Goal: Find specific page/section: Find specific page/section

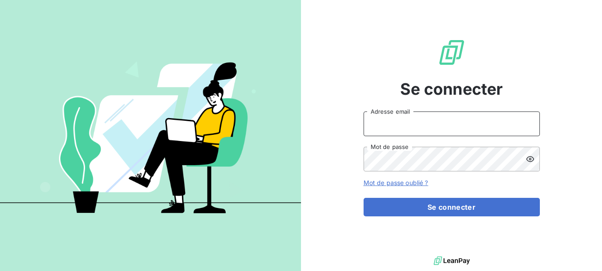
click at [417, 126] on input "Adresse email" at bounding box center [451, 123] width 176 height 25
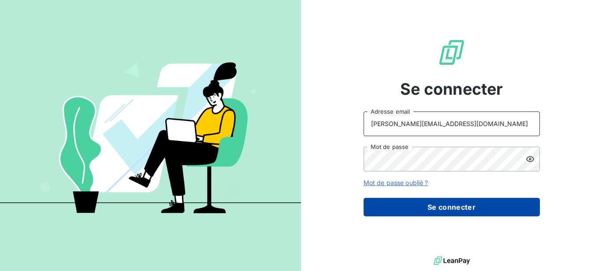
type input "[PERSON_NAME][EMAIL_ADDRESS][DOMAIN_NAME]"
click at [430, 206] on button "Se connecter" at bounding box center [451, 207] width 176 height 19
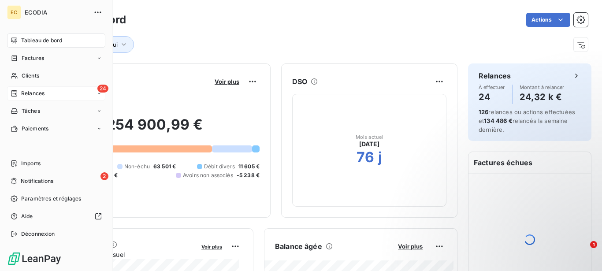
click at [31, 92] on span "Relances" at bounding box center [32, 93] width 23 height 8
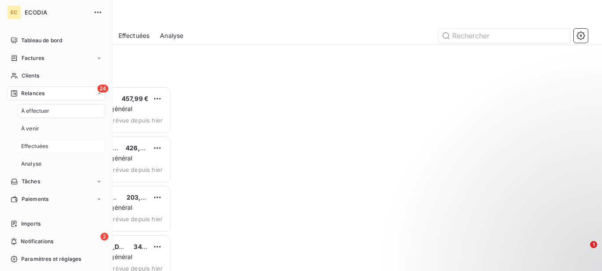
scroll to position [177, 121]
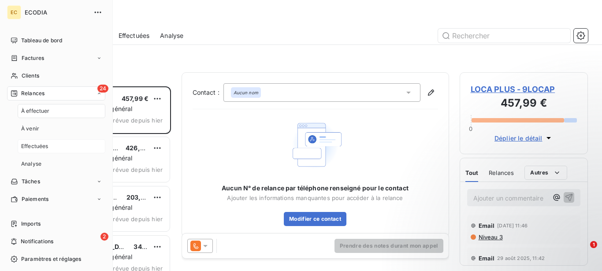
click at [41, 150] on span "Effectuées" at bounding box center [34, 146] width 27 height 8
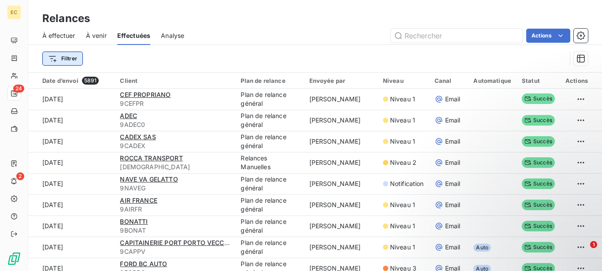
click at [70, 56] on html "EC 24 2 Relances À effectuer À venir Effectuées Analyse Actions Filtrer Date d’…" at bounding box center [301, 135] width 602 height 271
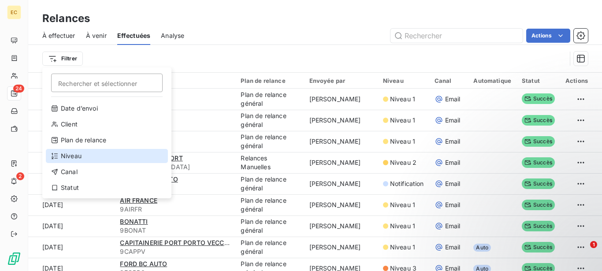
click at [75, 155] on div "Niveau" at bounding box center [107, 156] width 122 height 14
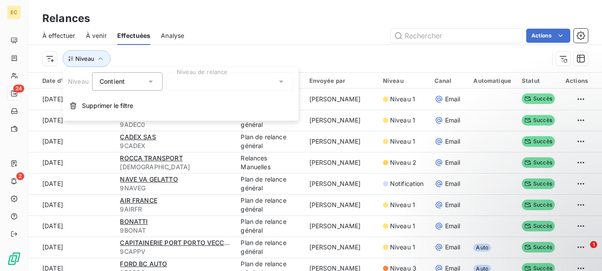
click at [119, 80] on span "Contient" at bounding box center [112, 81] width 25 height 7
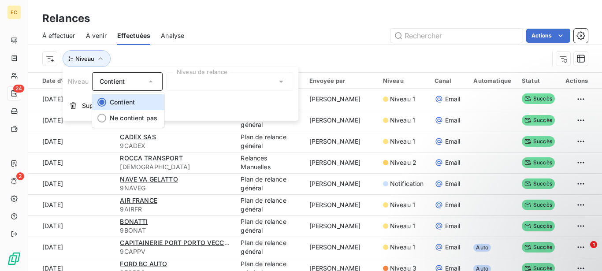
click at [125, 79] on div "Contient" at bounding box center [123, 81] width 47 height 12
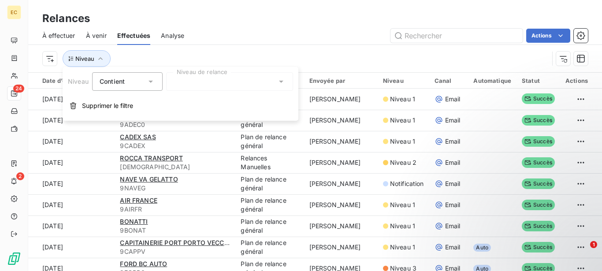
click at [200, 78] on div at bounding box center [229, 81] width 127 height 19
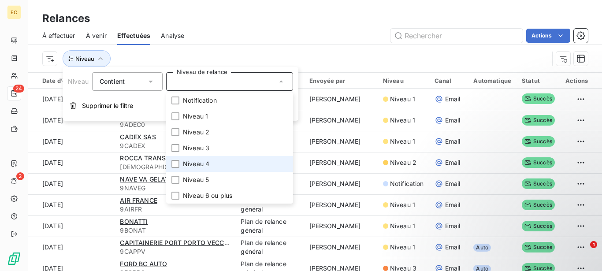
drag, startPoint x: 177, startPoint y: 164, endPoint x: 287, endPoint y: 59, distance: 152.4
click at [177, 164] on div at bounding box center [175, 164] width 8 height 8
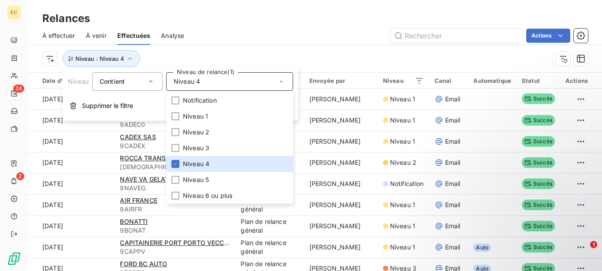
click at [270, 30] on div "Actions" at bounding box center [391, 36] width 393 height 14
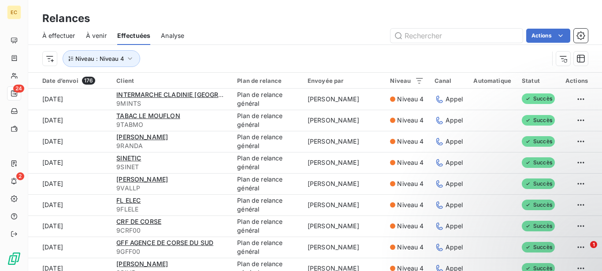
click at [223, 59] on div "Niveau : Niveau 4" at bounding box center [295, 58] width 506 height 17
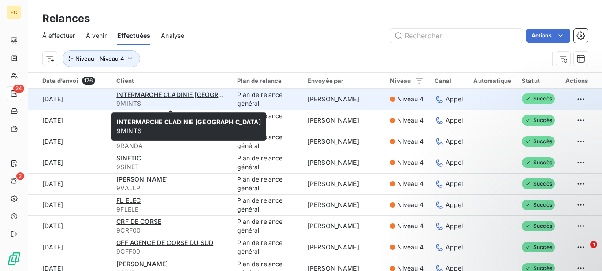
click at [176, 100] on span "9MINTS" at bounding box center [171, 103] width 110 height 9
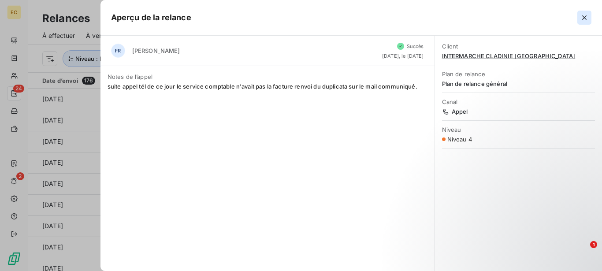
click at [584, 14] on icon "button" at bounding box center [584, 17] width 9 height 9
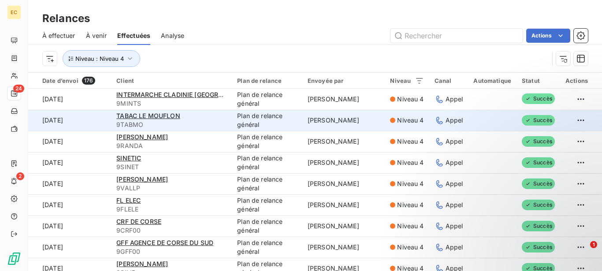
click at [68, 124] on td "[DATE]" at bounding box center [69, 120] width 83 height 21
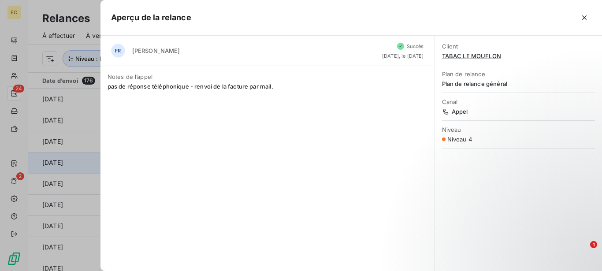
drag, startPoint x: 583, startPoint y: 17, endPoint x: 61, endPoint y: 159, distance: 540.6
click at [582, 17] on icon "button" at bounding box center [584, 17] width 9 height 9
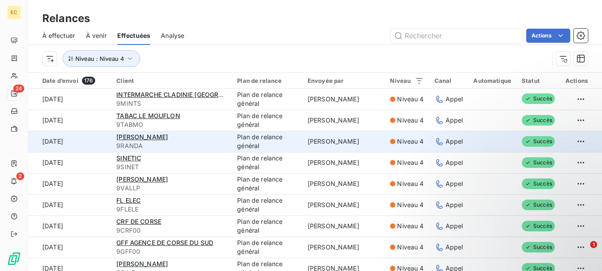
click at [63, 145] on td "[DATE]" at bounding box center [69, 141] width 83 height 21
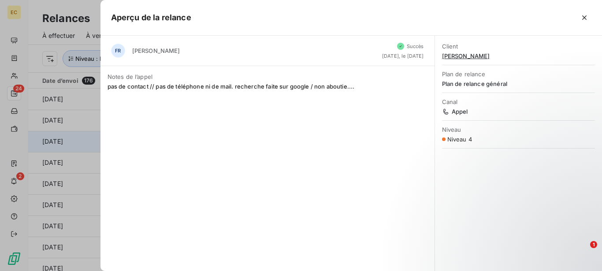
drag, startPoint x: 581, startPoint y: 19, endPoint x: 146, endPoint y: 131, distance: 449.9
click at [580, 19] on icon "button" at bounding box center [584, 17] width 9 height 9
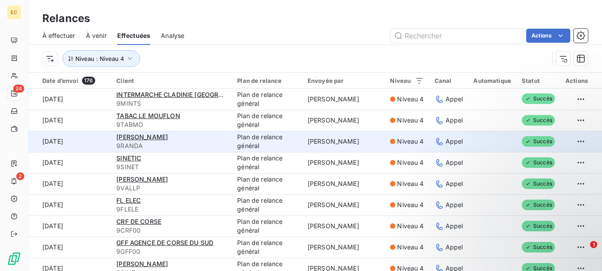
click at [83, 144] on td "[DATE]" at bounding box center [69, 141] width 83 height 21
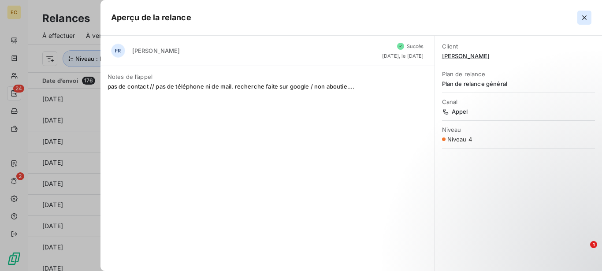
click at [582, 14] on icon "button" at bounding box center [584, 17] width 9 height 9
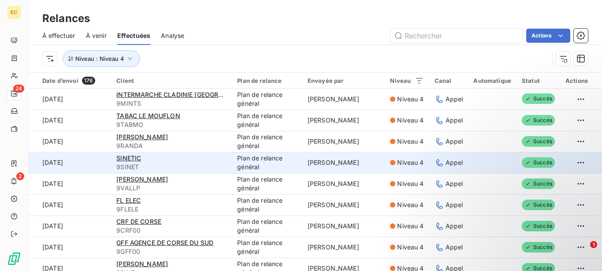
click at [72, 165] on td "[DATE]" at bounding box center [69, 162] width 83 height 21
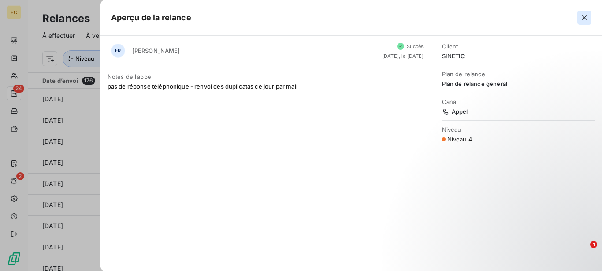
click at [583, 16] on icon "button" at bounding box center [584, 17] width 4 height 4
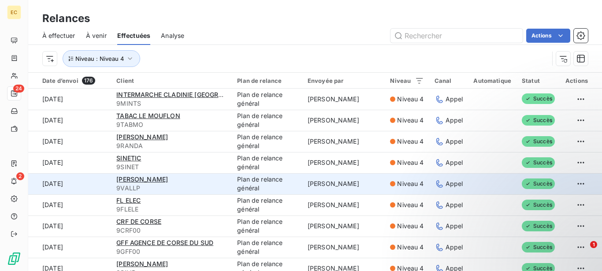
scroll to position [45, 0]
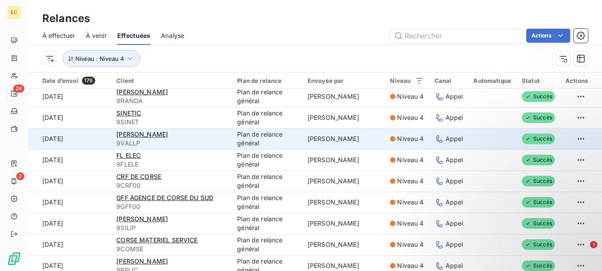
click at [76, 141] on td "[DATE]" at bounding box center [69, 138] width 83 height 21
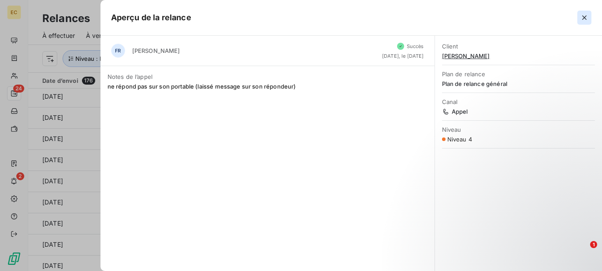
click at [587, 15] on icon "button" at bounding box center [584, 17] width 9 height 9
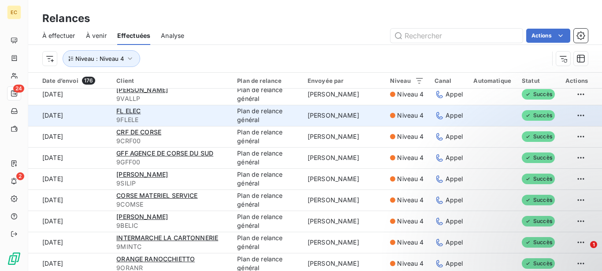
scroll to position [90, 0]
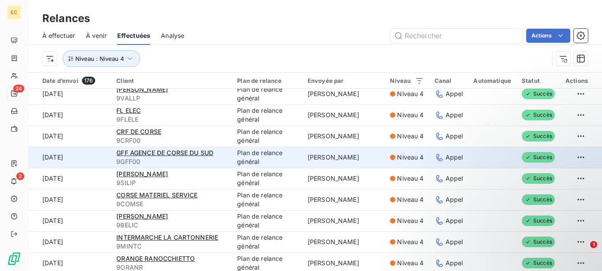
click at [97, 158] on td "[DATE]" at bounding box center [69, 157] width 83 height 21
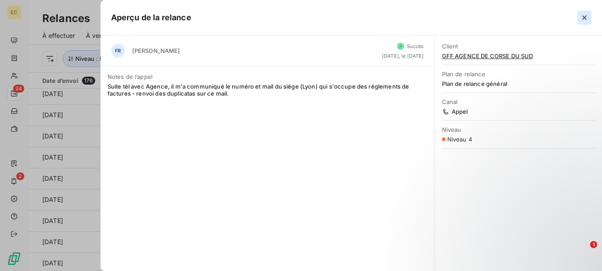
click at [584, 18] on icon "button" at bounding box center [584, 17] width 4 height 4
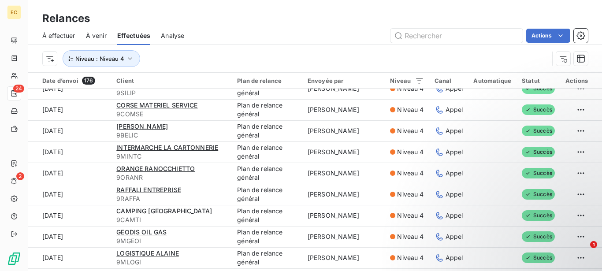
scroll to position [0, 0]
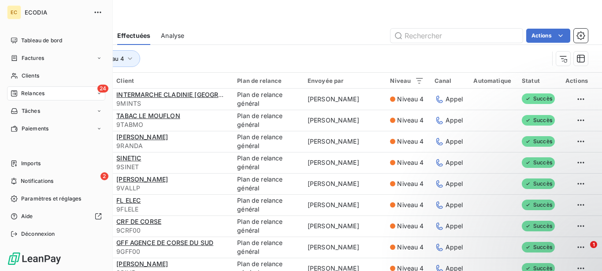
click at [28, 8] on div "ECODIA" at bounding box center [65, 12] width 80 height 14
click at [46, 15] on span "ECODIA" at bounding box center [56, 12] width 63 height 7
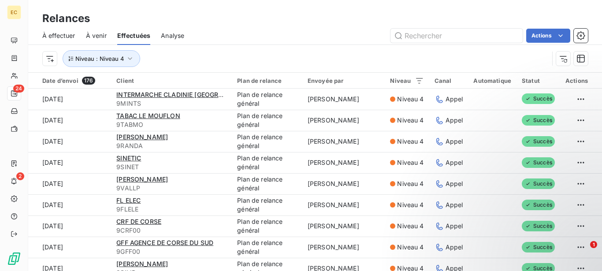
click at [233, 19] on div "Relances" at bounding box center [315, 19] width 574 height 16
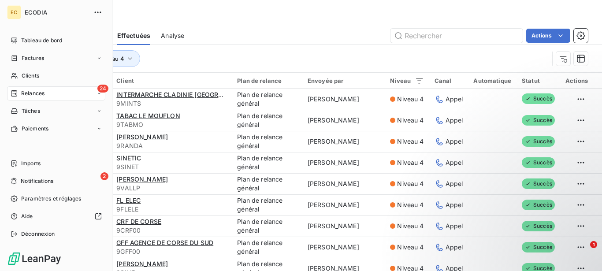
click at [17, 95] on icon at bounding box center [14, 93] width 7 height 7
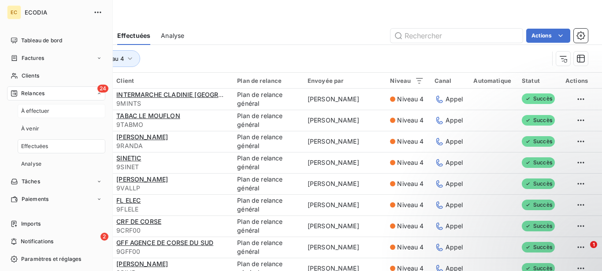
click at [40, 114] on span "À effectuer" at bounding box center [35, 111] width 29 height 8
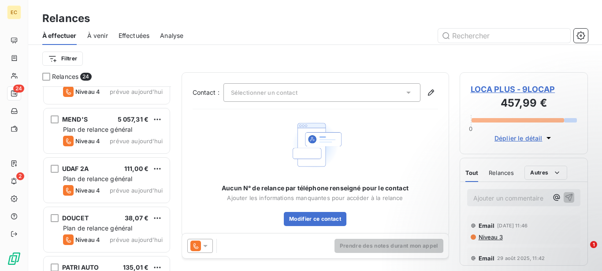
scroll to position [630, 0]
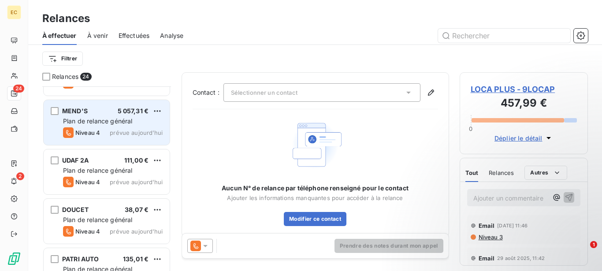
click at [132, 121] on span "Plan de relance général" at bounding box center [97, 120] width 69 height 7
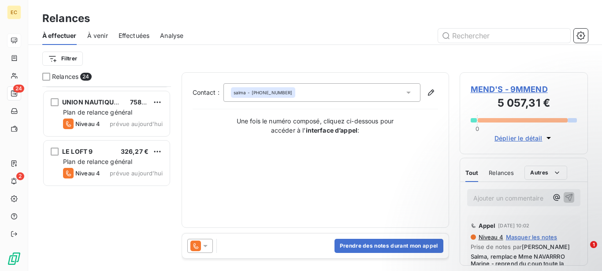
scroll to position [360, 0]
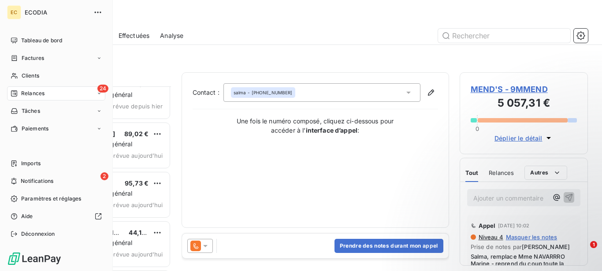
click at [16, 12] on div "EC" at bounding box center [14, 12] width 14 height 14
